Goal: Task Accomplishment & Management: Manage account settings

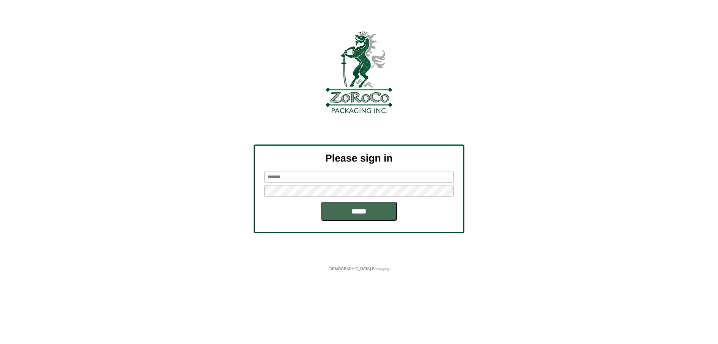
type input "*****"
click at [337, 210] on input "*****" at bounding box center [359, 211] width 76 height 19
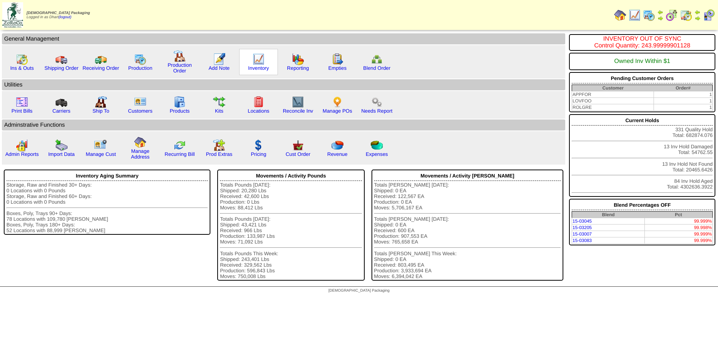
click at [260, 64] on img at bounding box center [259, 59] width 12 height 12
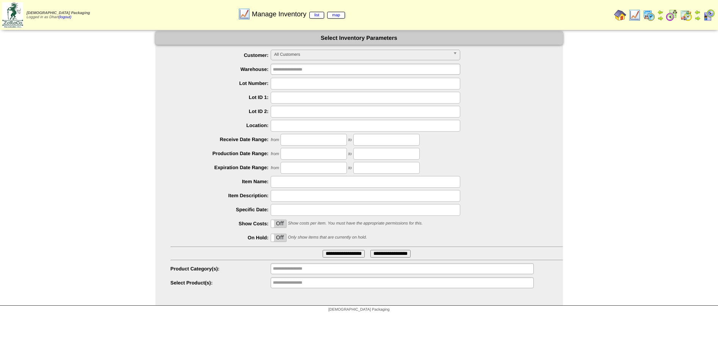
click at [643, 13] on img at bounding box center [649, 15] width 12 height 12
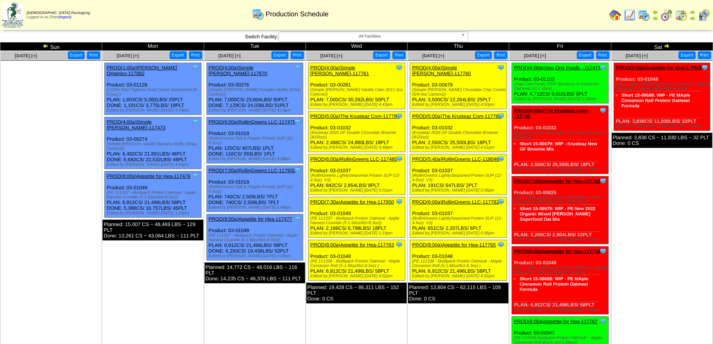
click at [52, 49] on td "Sun" at bounding box center [51, 46] width 102 height 8
click at [46, 47] on img at bounding box center [45, 46] width 6 height 6
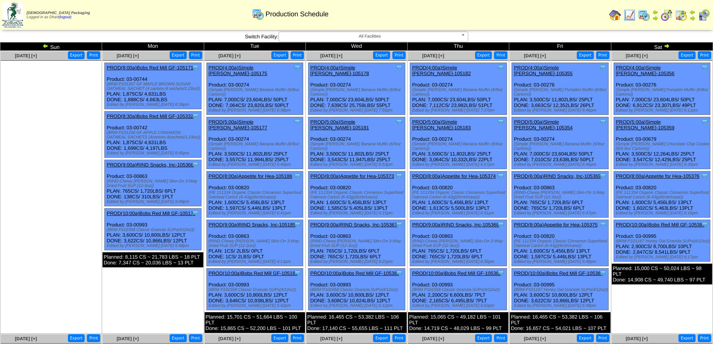
click at [669, 68] on link "PROD(4:00a)Simple Mills-105356" at bounding box center [644, 70] width 59 height 11
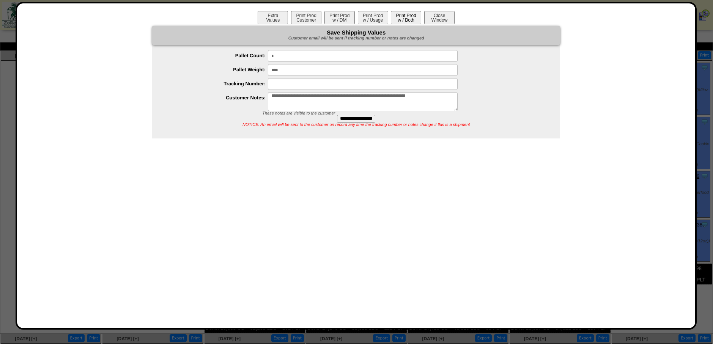
click at [400, 17] on button "Print Prod w / Both" at bounding box center [406, 17] width 30 height 13
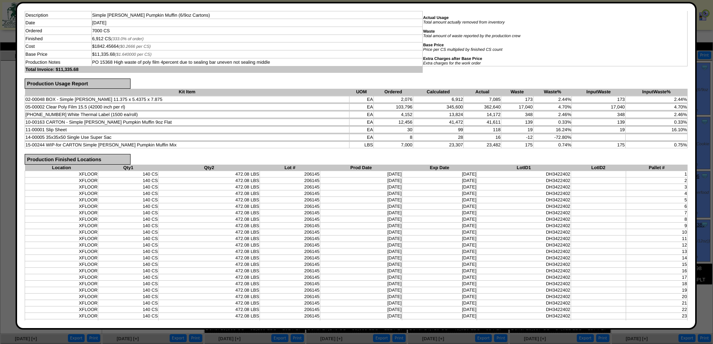
scroll to position [38, 0]
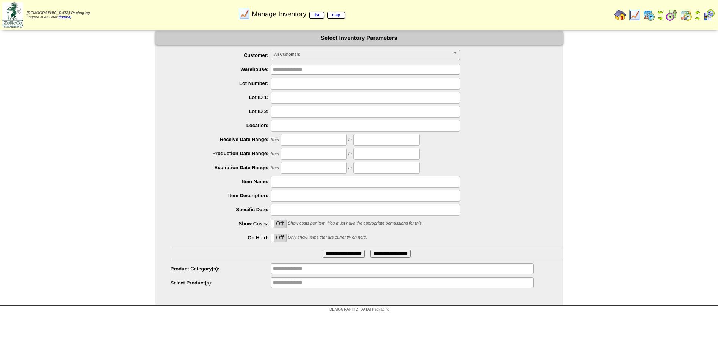
click at [327, 84] on input "text" at bounding box center [366, 84] width 190 height 12
type input "*******"
click at [323, 250] on input "**********" at bounding box center [344, 254] width 42 height 8
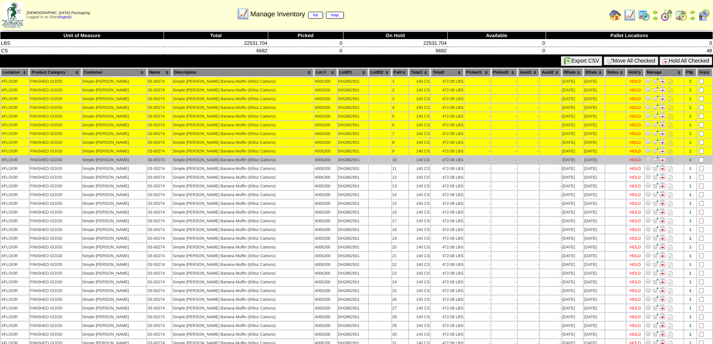
click at [701, 163] on td at bounding box center [704, 160] width 15 height 8
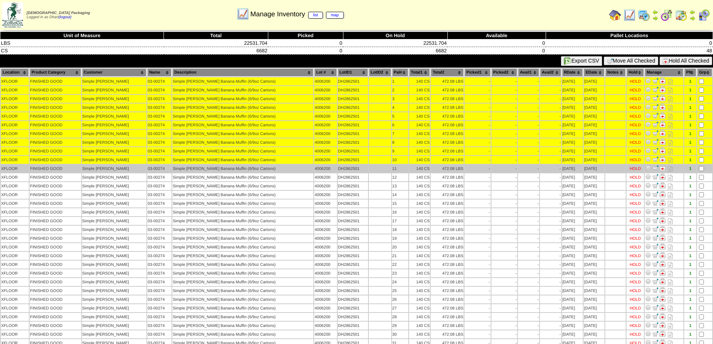
click at [698, 167] on td at bounding box center [704, 169] width 15 height 8
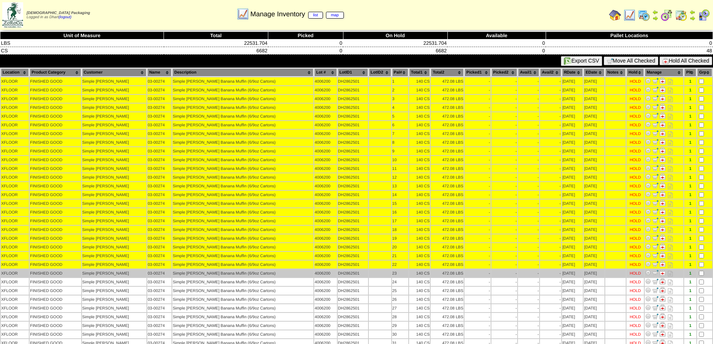
click at [700, 276] on td at bounding box center [704, 273] width 15 height 8
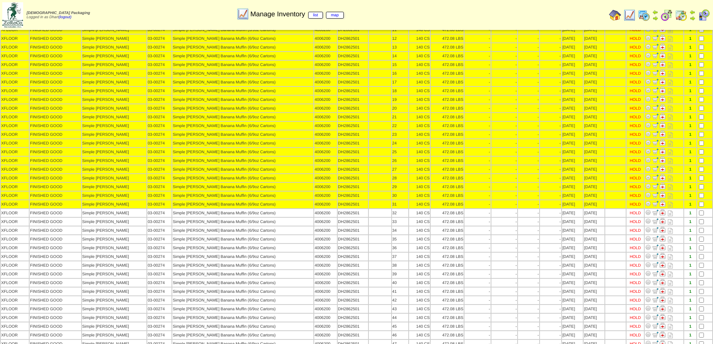
scroll to position [152, 0]
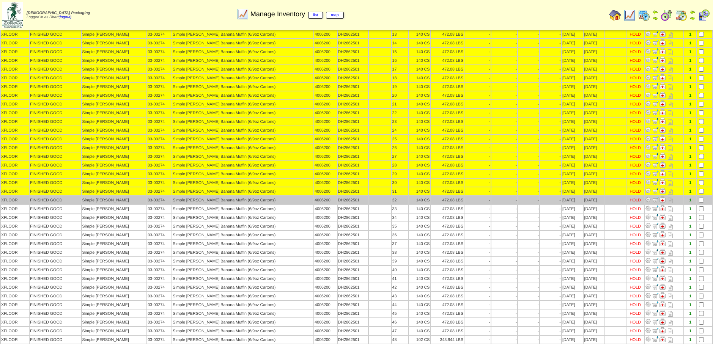
click at [700, 197] on td at bounding box center [704, 200] width 15 height 8
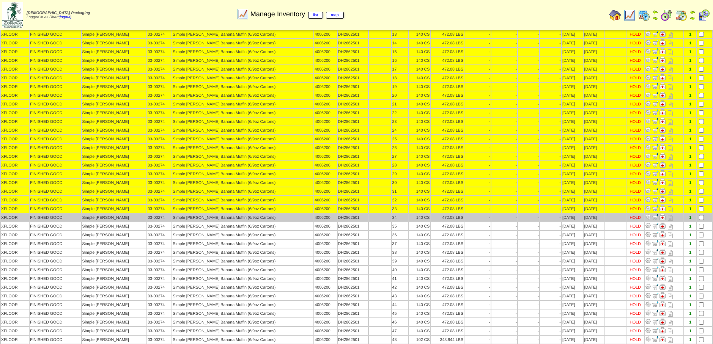
click at [698, 221] on td at bounding box center [704, 218] width 15 height 8
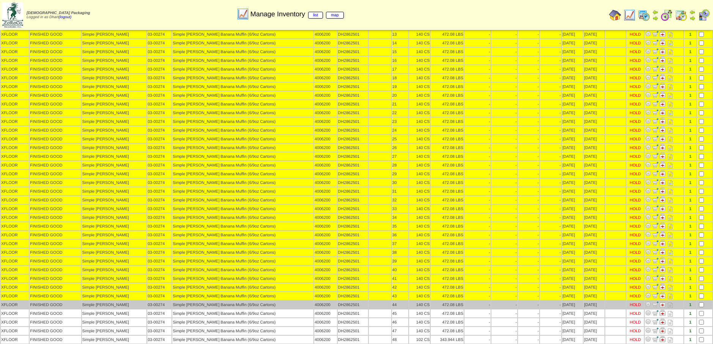
click at [697, 301] on td at bounding box center [704, 305] width 15 height 8
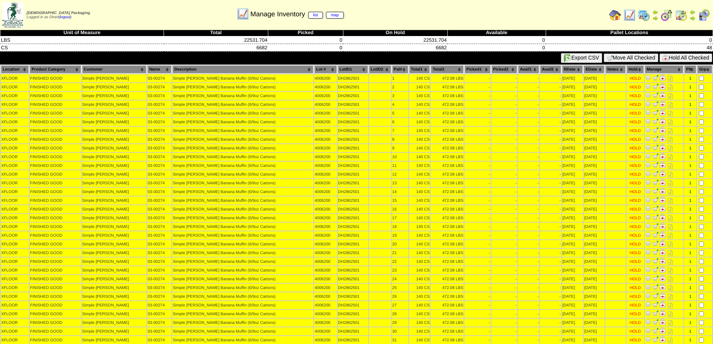
scroll to position [0, 0]
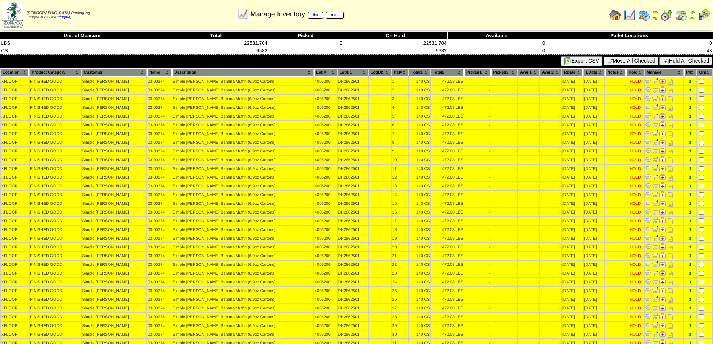
click at [697, 64] on button "Hold All Checked" at bounding box center [685, 61] width 53 height 9
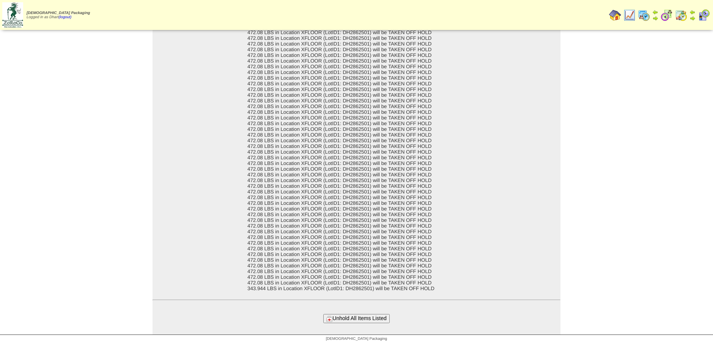
scroll to position [43, 0]
click at [363, 317] on button "Unhold All Items Listed" at bounding box center [356, 317] width 66 height 9
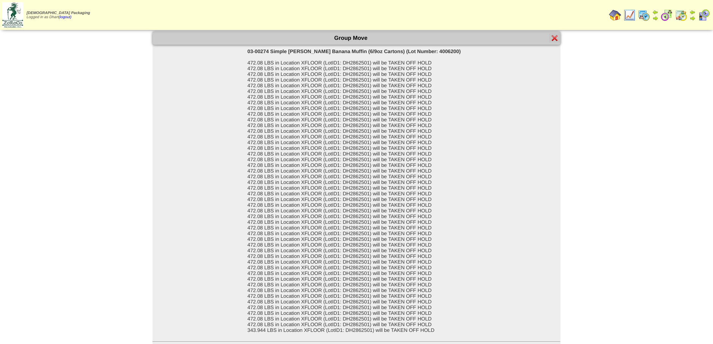
click at [556, 40] on img at bounding box center [554, 38] width 6 height 6
